Goal: Find contact information: Find contact information

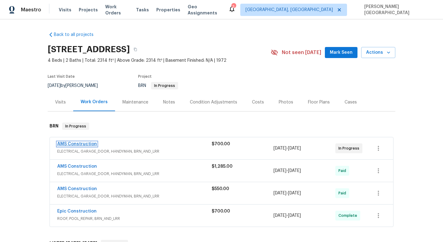
click at [71, 146] on link "AMS Construction" at bounding box center [77, 144] width 40 height 4
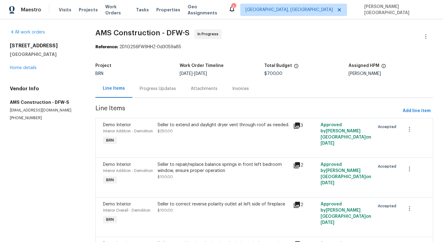
click at [167, 92] on div "Progress Updates" at bounding box center [157, 89] width 51 height 18
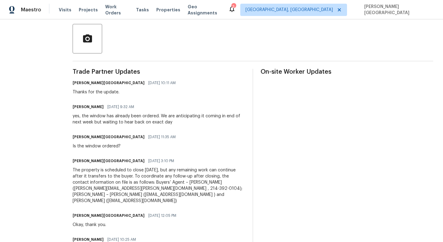
scroll to position [118, 0]
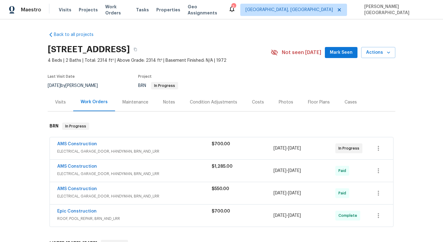
click at [78, 142] on span "AMS Construction" at bounding box center [77, 144] width 40 height 6
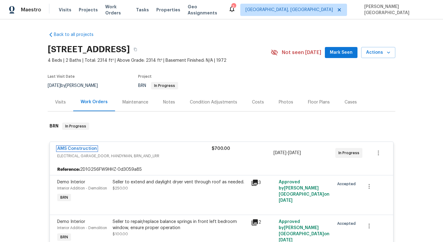
click at [82, 149] on link "AMS Construction" at bounding box center [77, 149] width 40 height 4
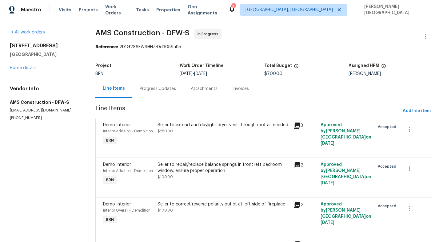
click at [155, 95] on div "Progress Updates" at bounding box center [157, 89] width 51 height 18
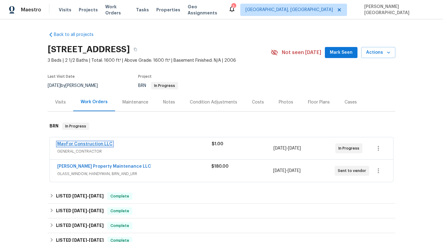
click at [85, 145] on link "MayFor Construction LLC" at bounding box center [84, 144] width 55 height 4
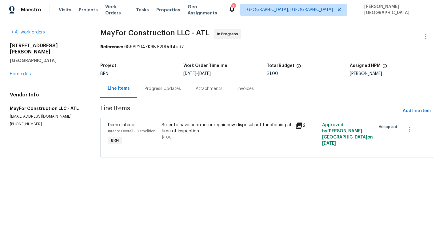
click at [162, 93] on div "Progress Updates" at bounding box center [162, 89] width 51 height 18
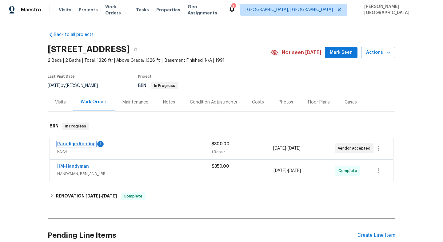
click at [71, 143] on link "Paradigm Roofing" at bounding box center [76, 144] width 38 height 4
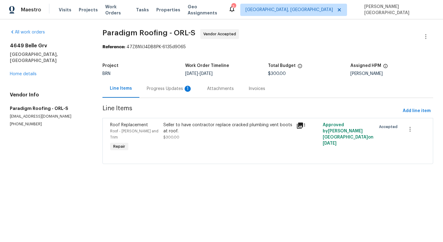
click at [166, 93] on div "Progress Updates 1" at bounding box center [169, 89] width 60 height 18
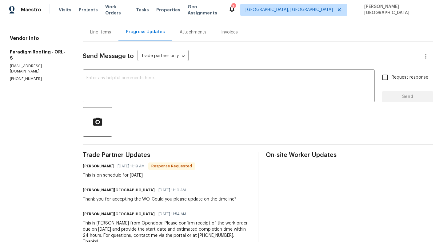
scroll to position [70, 0]
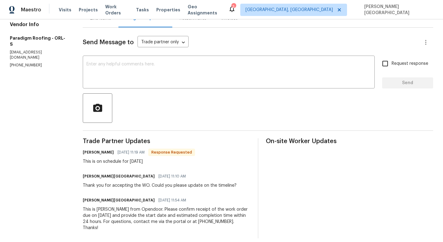
click at [126, 160] on div "This is on schedule for tomorrow 9/23" at bounding box center [139, 162] width 112 height 6
copy div "This is on schedule for tomorrow 9/23"
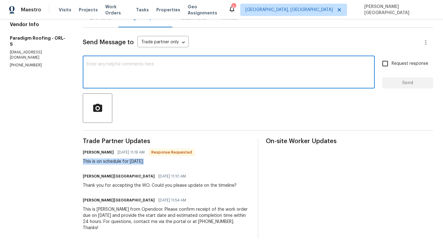
click at [123, 78] on textarea at bounding box center [228, 73] width 285 height 22
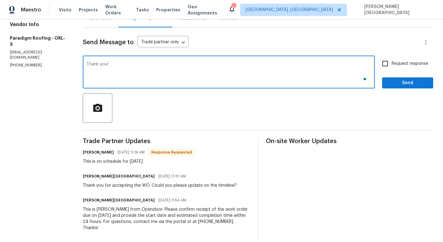
type textarea "Thank you!"
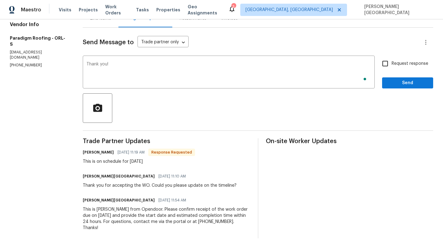
click at [394, 65] on span "Request response" at bounding box center [410, 64] width 37 height 6
click at [392, 65] on input "Request response" at bounding box center [385, 63] width 13 height 13
checkbox input "true"
click at [394, 81] on span "Send" at bounding box center [407, 83] width 41 height 8
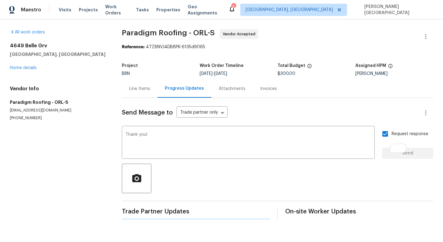
scroll to position [0, 0]
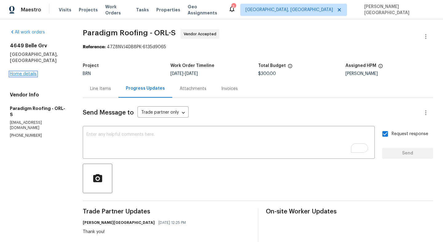
click at [27, 72] on link "Home details" at bounding box center [23, 74] width 27 height 4
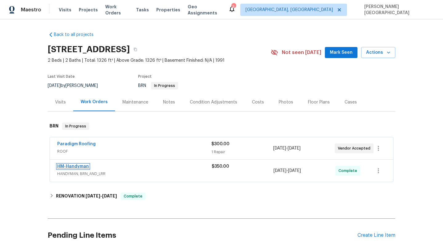
click at [74, 166] on link "HM-Handyman" at bounding box center [73, 167] width 32 height 4
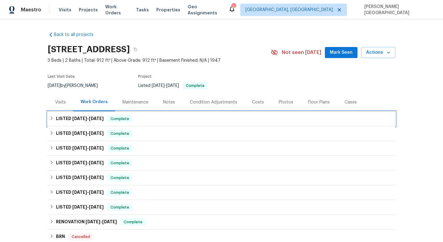
click at [60, 119] on h6 "LISTED [DATE] - [DATE]" at bounding box center [80, 118] width 48 height 7
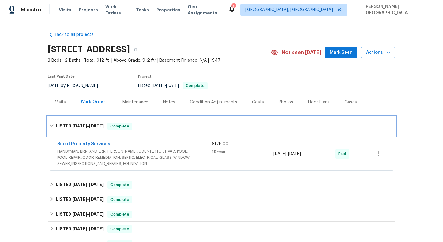
scroll to position [8, 0]
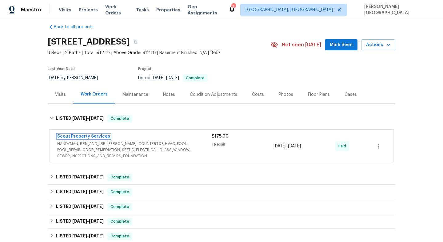
click at [79, 136] on link "Scout Property Services" at bounding box center [83, 136] width 53 height 4
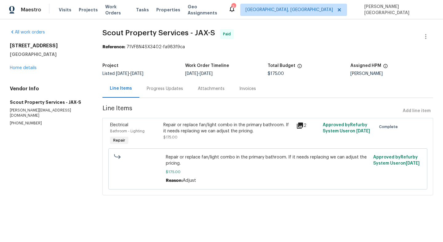
click at [26, 121] on p "[PHONE_NUMBER]" at bounding box center [49, 123] width 78 height 5
copy p "[PHONE_NUMBER]"
